Goal: Find specific page/section: Find specific page/section

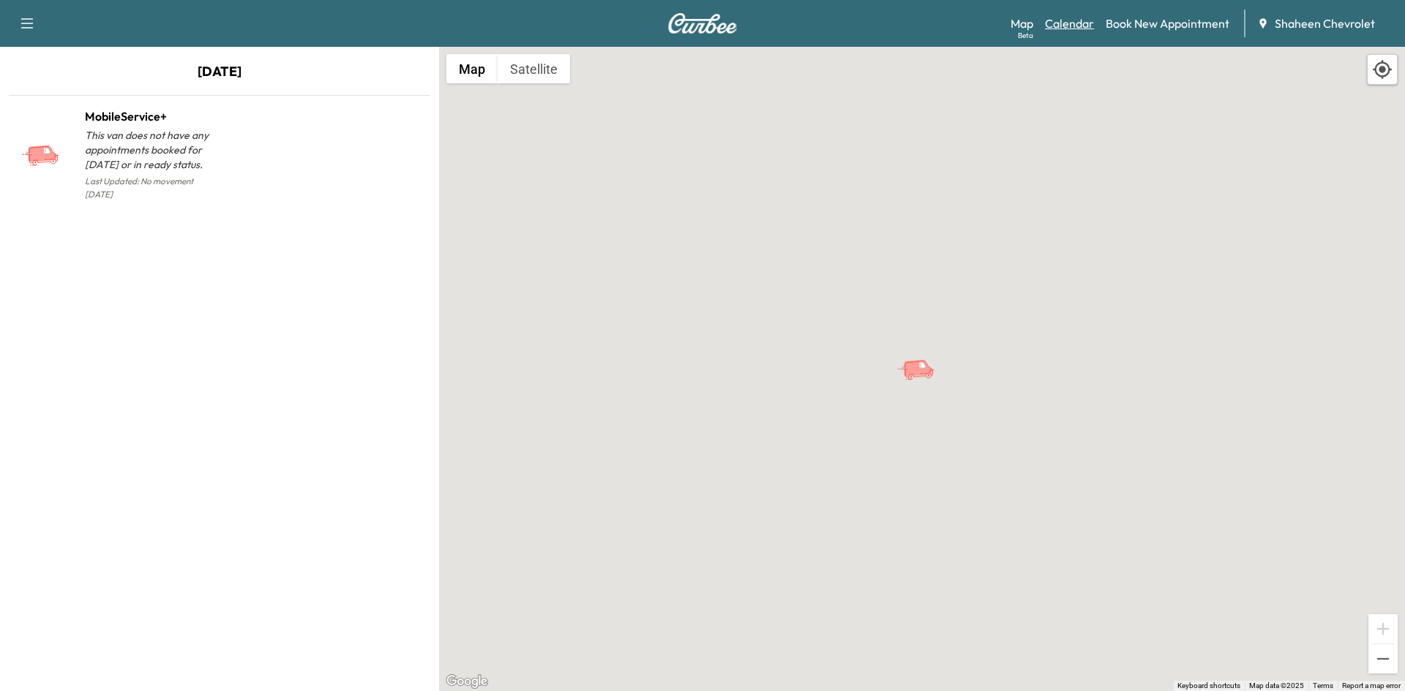
click at [1057, 21] on link "Calendar" at bounding box center [1069, 24] width 49 height 18
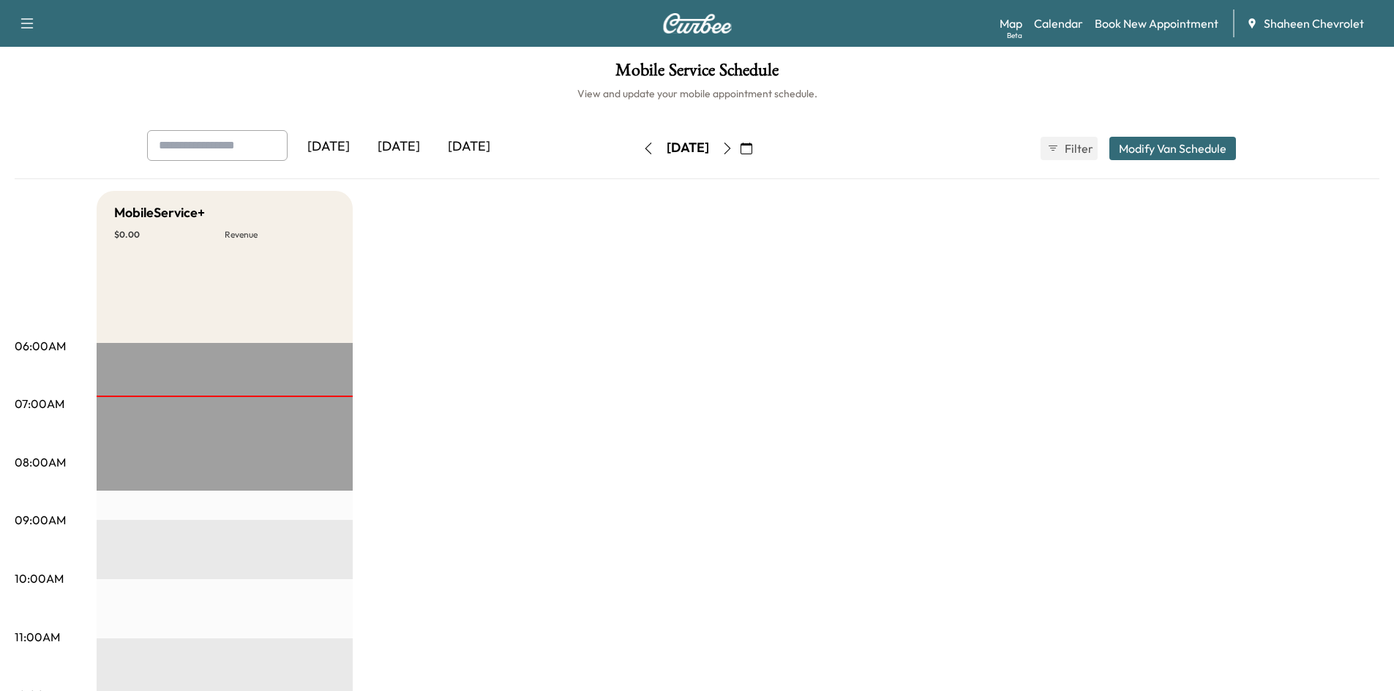
click at [759, 149] on button "button" at bounding box center [746, 148] width 25 height 23
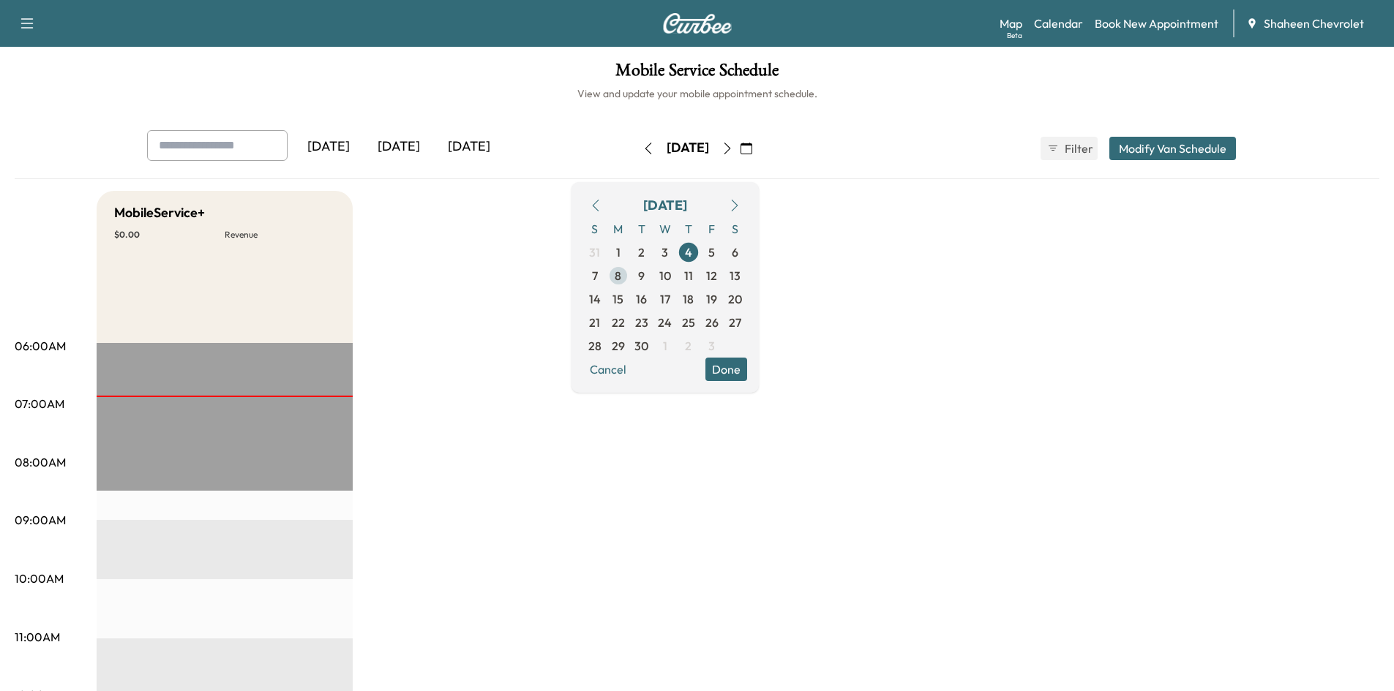
click at [621, 278] on span "8" at bounding box center [618, 276] width 7 height 18
click at [715, 260] on span "5" at bounding box center [711, 253] width 7 height 18
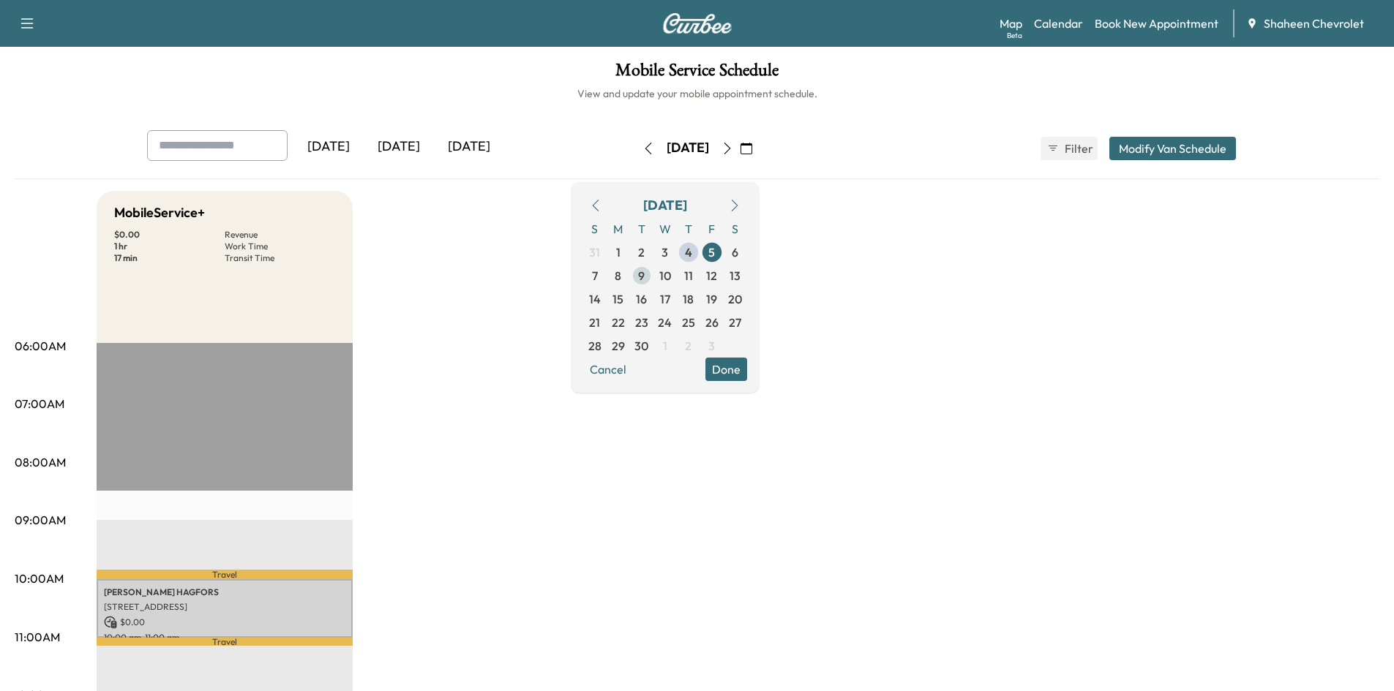
click at [645, 279] on span "9" at bounding box center [641, 276] width 7 height 18
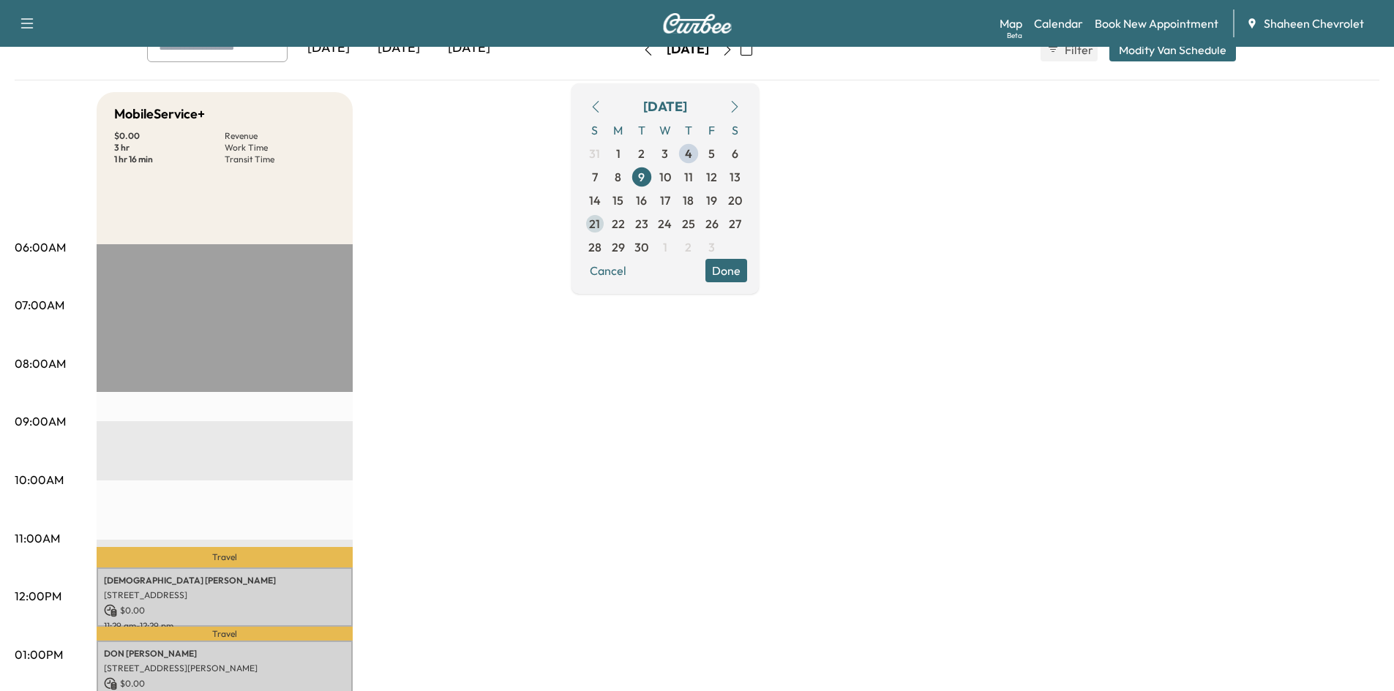
scroll to position [73, 0]
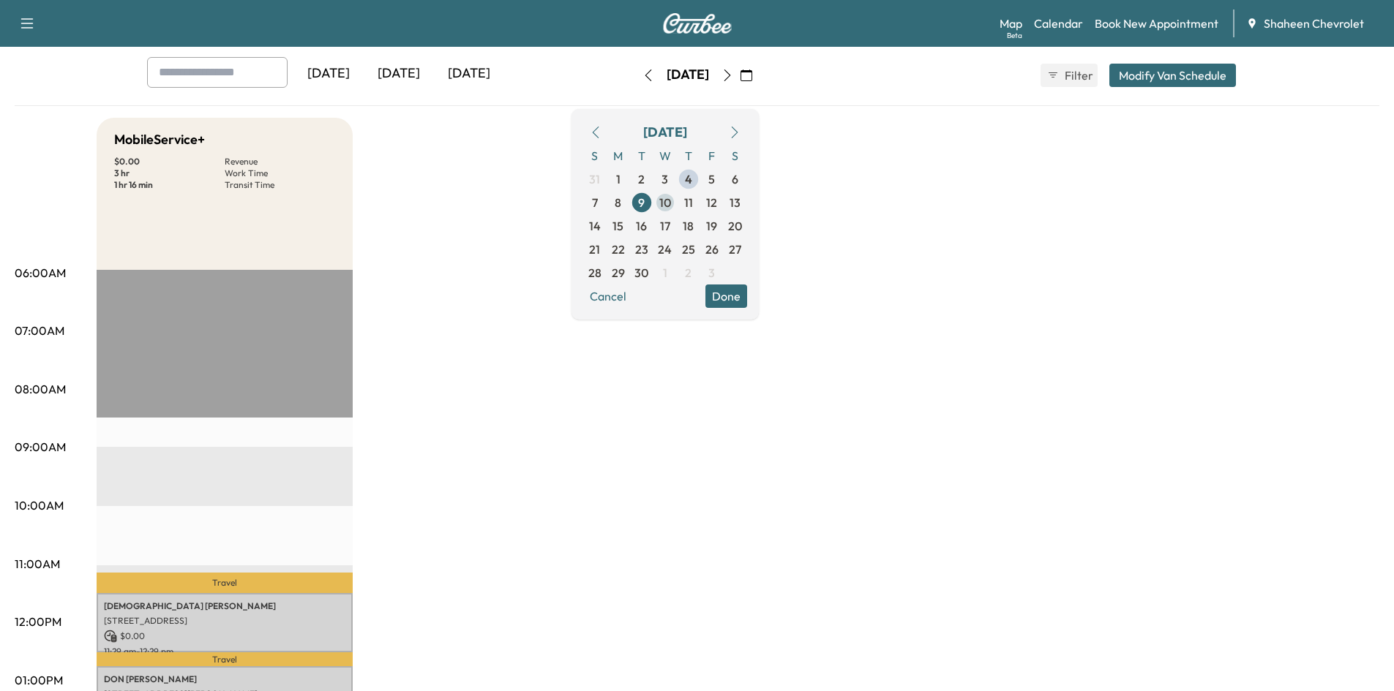
click at [671, 203] on span "10" at bounding box center [665, 203] width 12 height 18
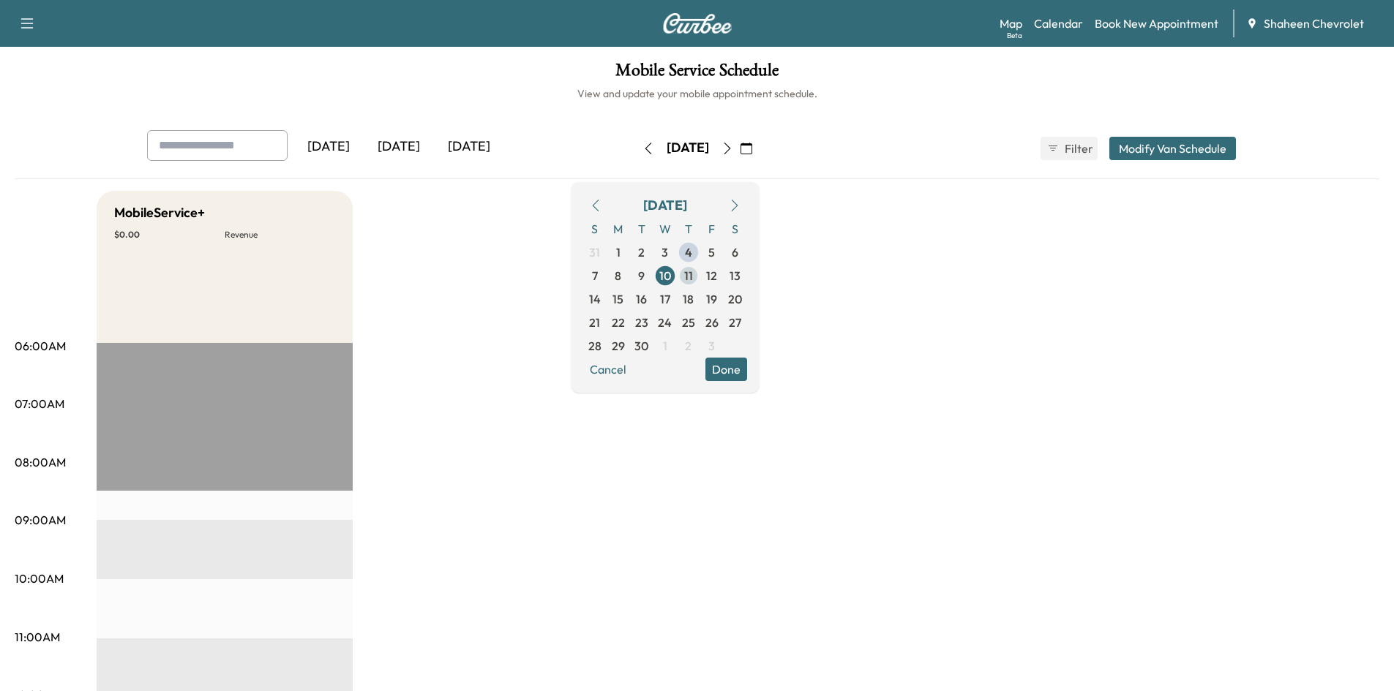
click at [693, 280] on span "11" at bounding box center [688, 276] width 9 height 18
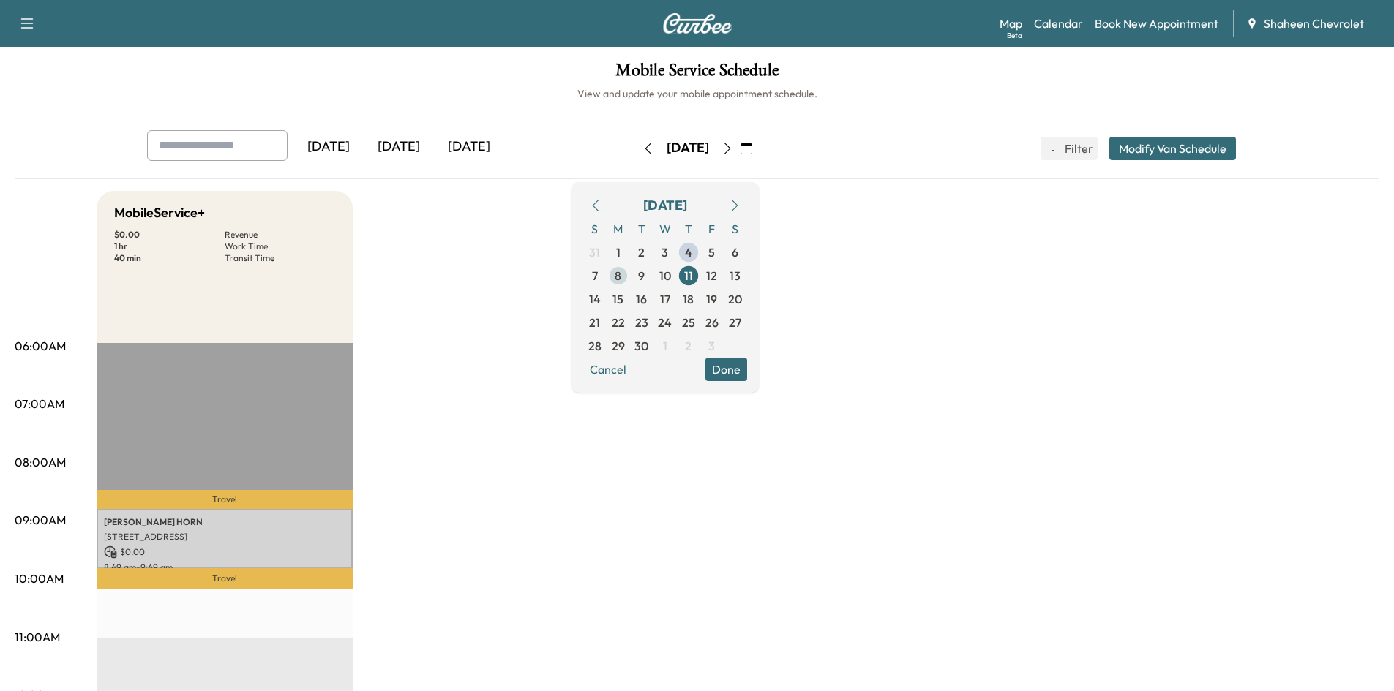
click at [630, 281] on span "8" at bounding box center [618, 275] width 23 height 23
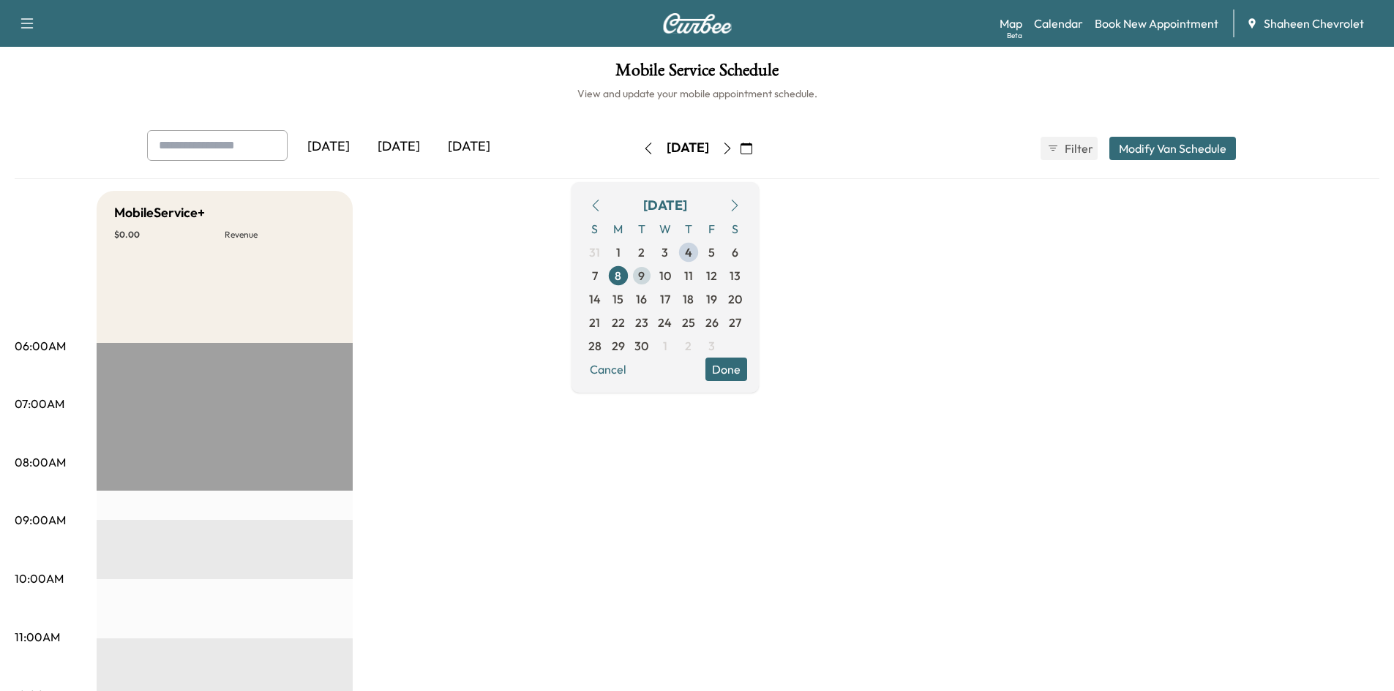
click at [645, 279] on span "9" at bounding box center [641, 276] width 7 height 18
